Goal: Transaction & Acquisition: Purchase product/service

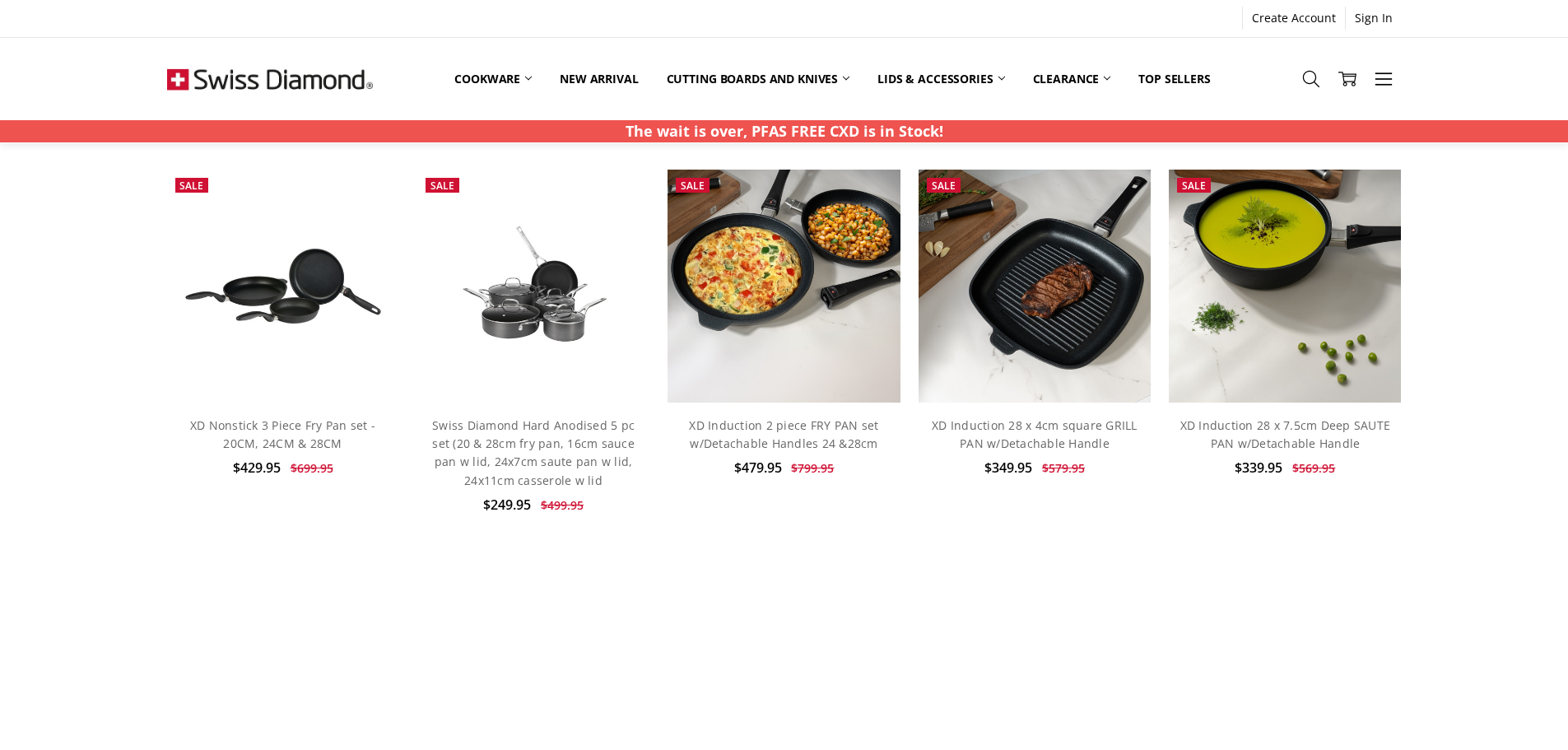
scroll to position [493, 0]
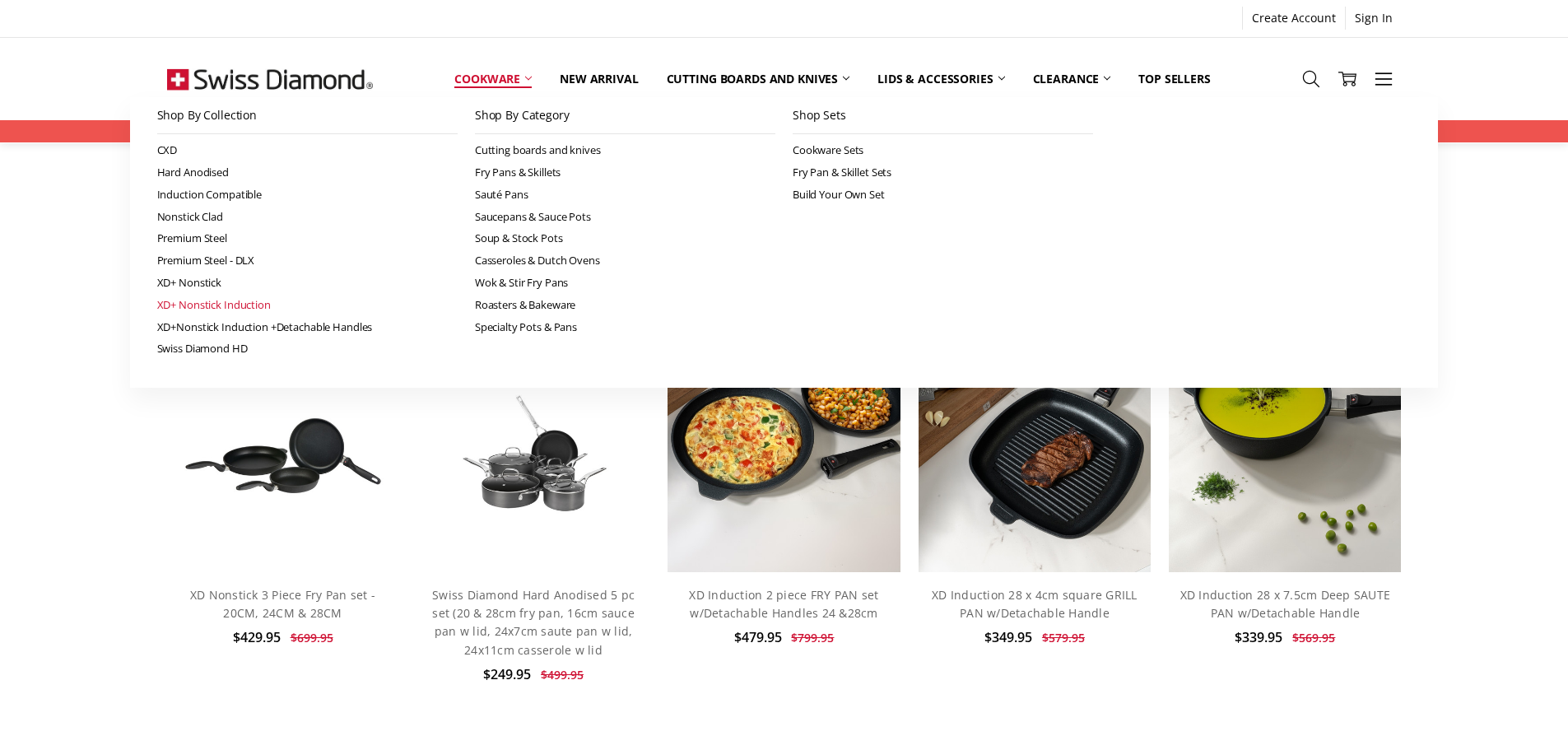
click at [225, 304] on link "XD+ Nonstick Induction" at bounding box center [307, 305] width 300 height 22
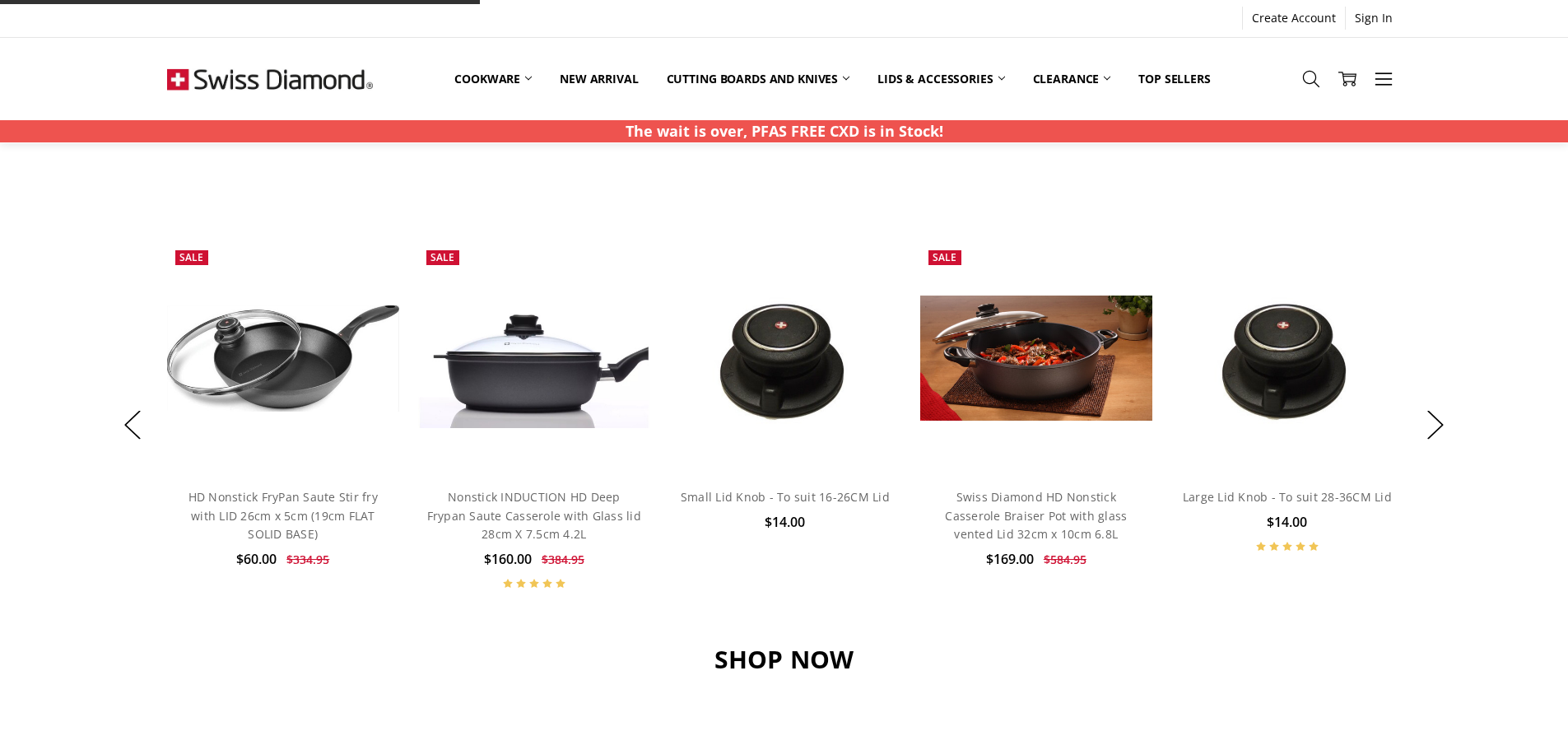
scroll to position [493, 0]
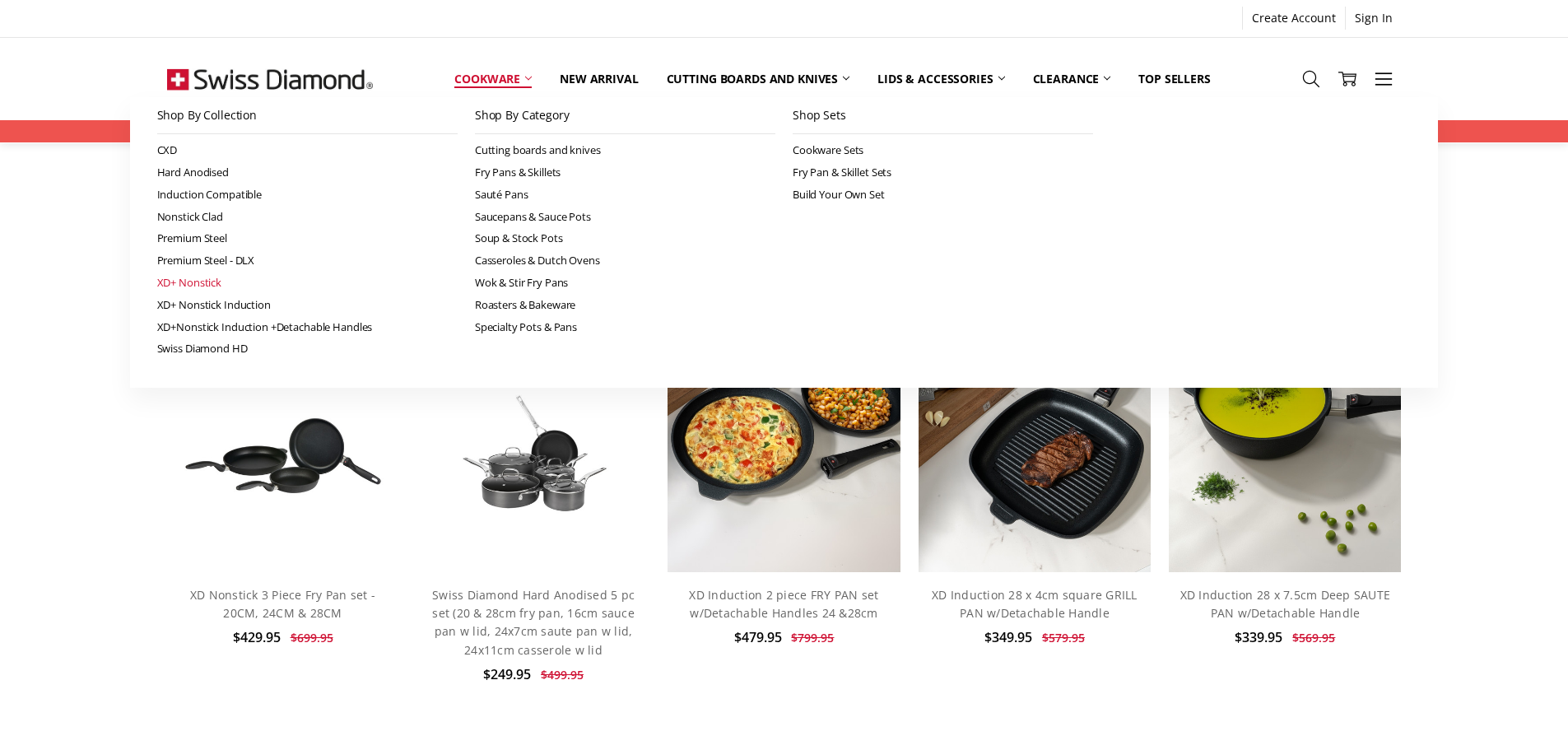
click at [193, 283] on link "XD+ Nonstick" at bounding box center [307, 283] width 300 height 22
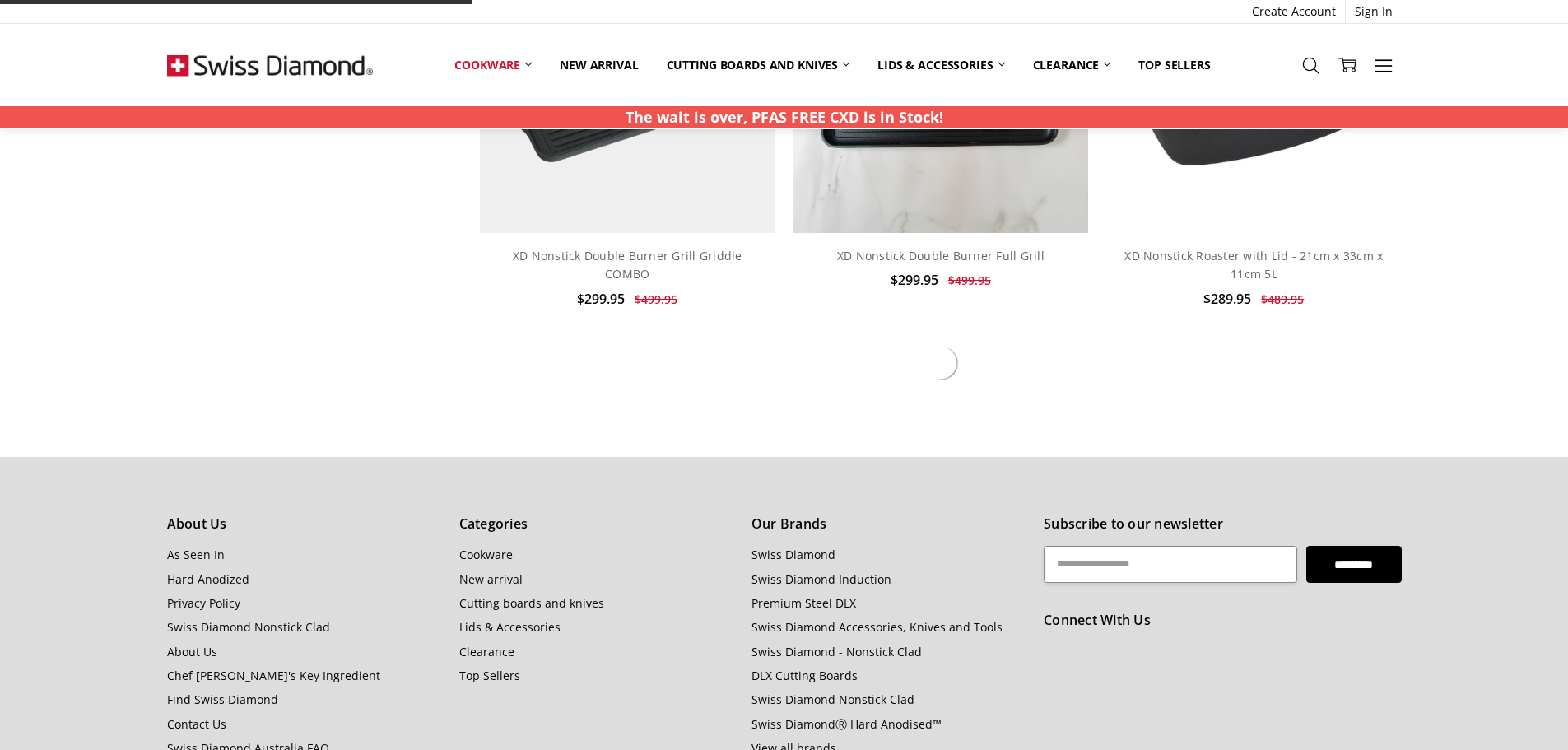
scroll to position [1564, 0]
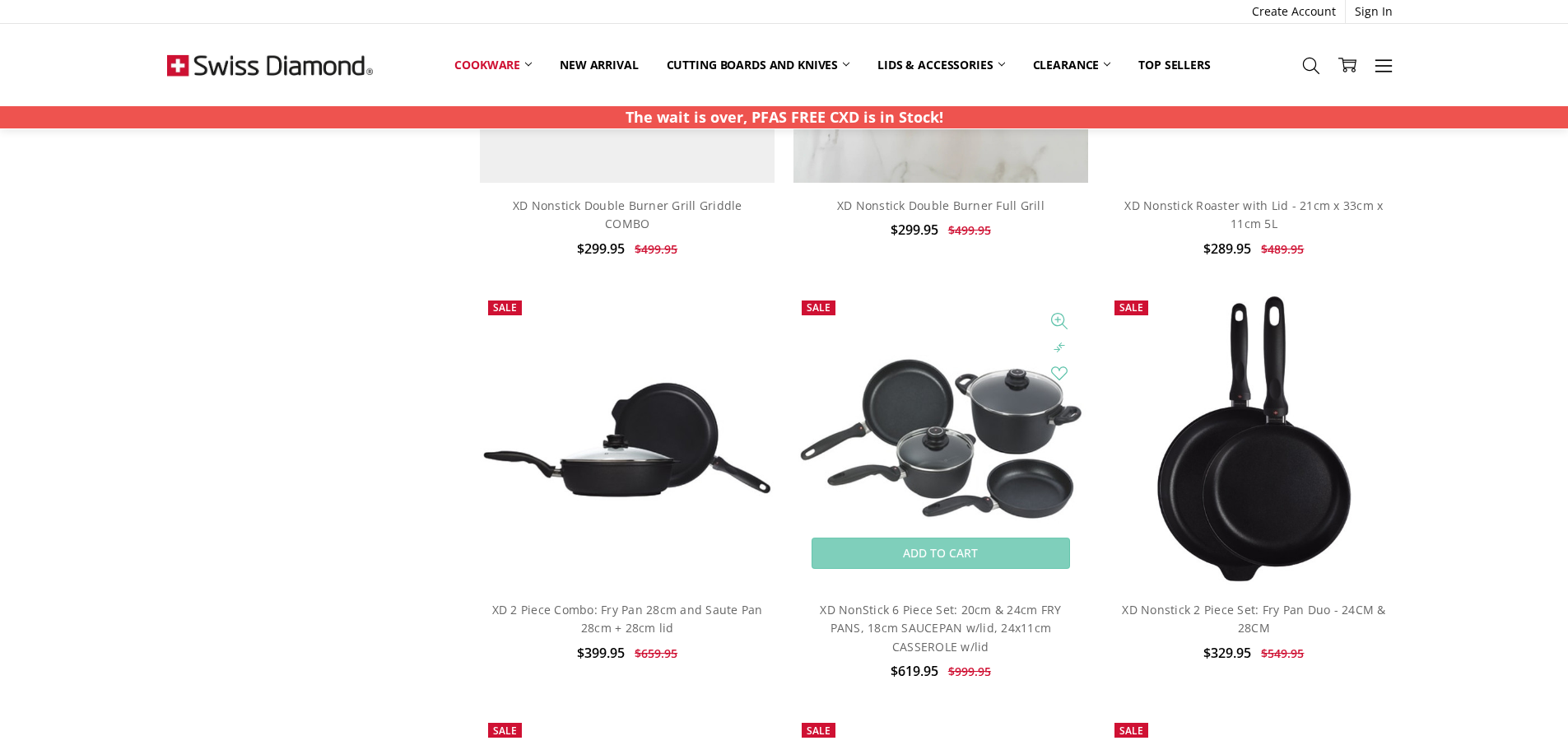
click at [942, 470] on img at bounding box center [941, 440] width 295 height 169
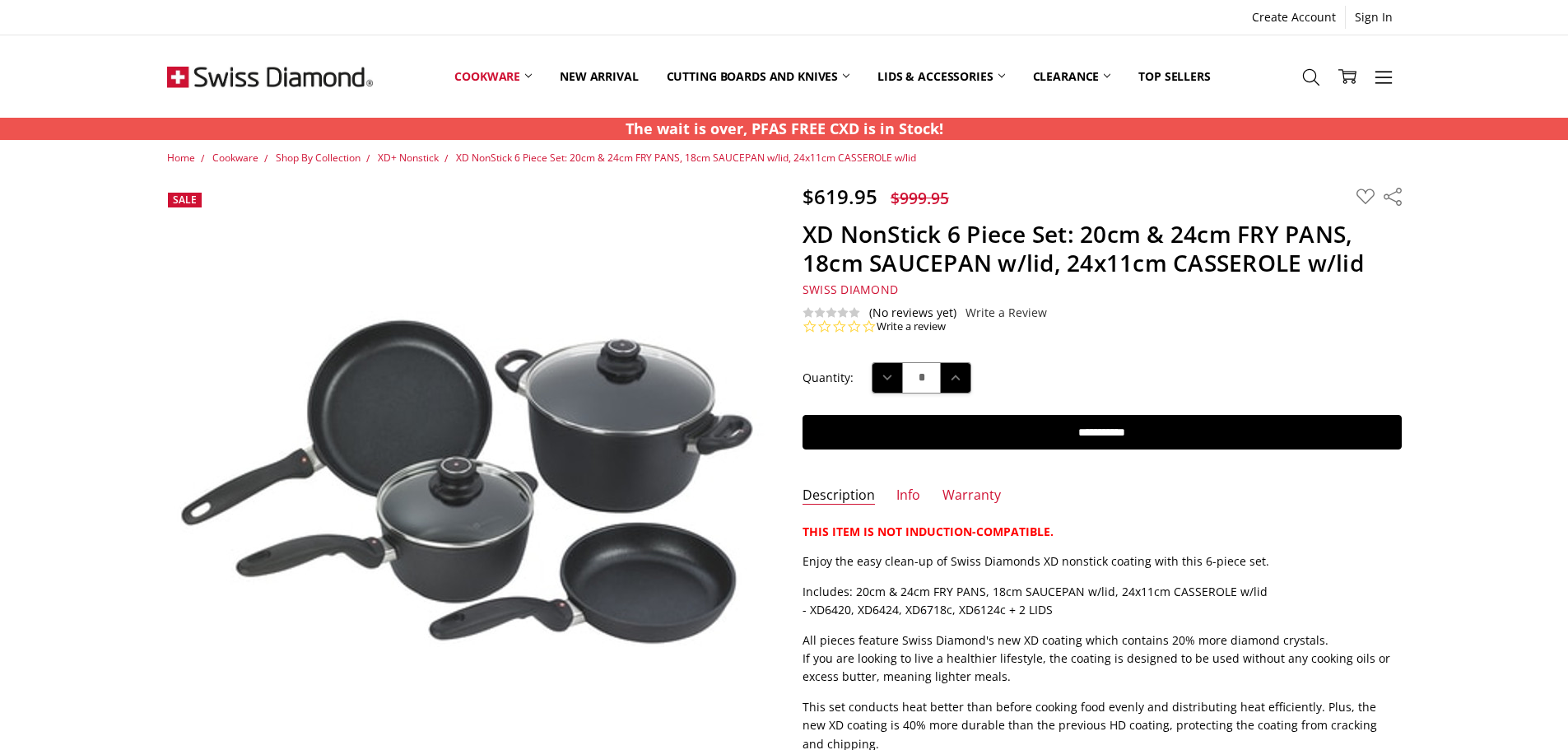
click at [251, 82] on img at bounding box center [269, 76] width 206 height 82
